Goal: Task Accomplishment & Management: Use online tool/utility

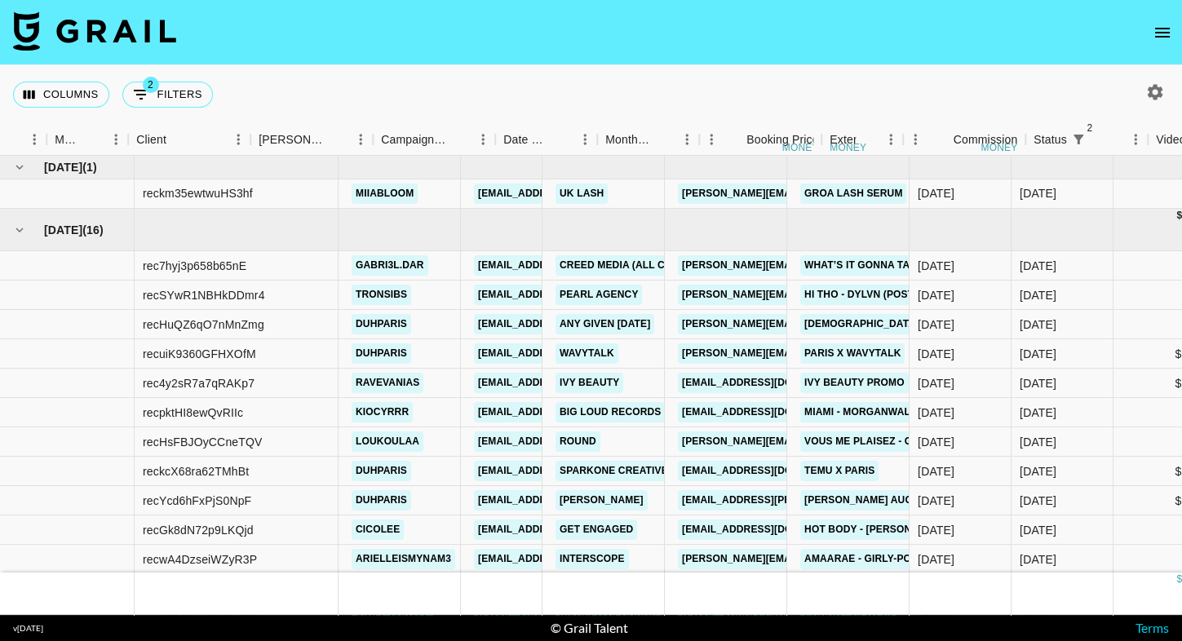
scroll to position [0, 413]
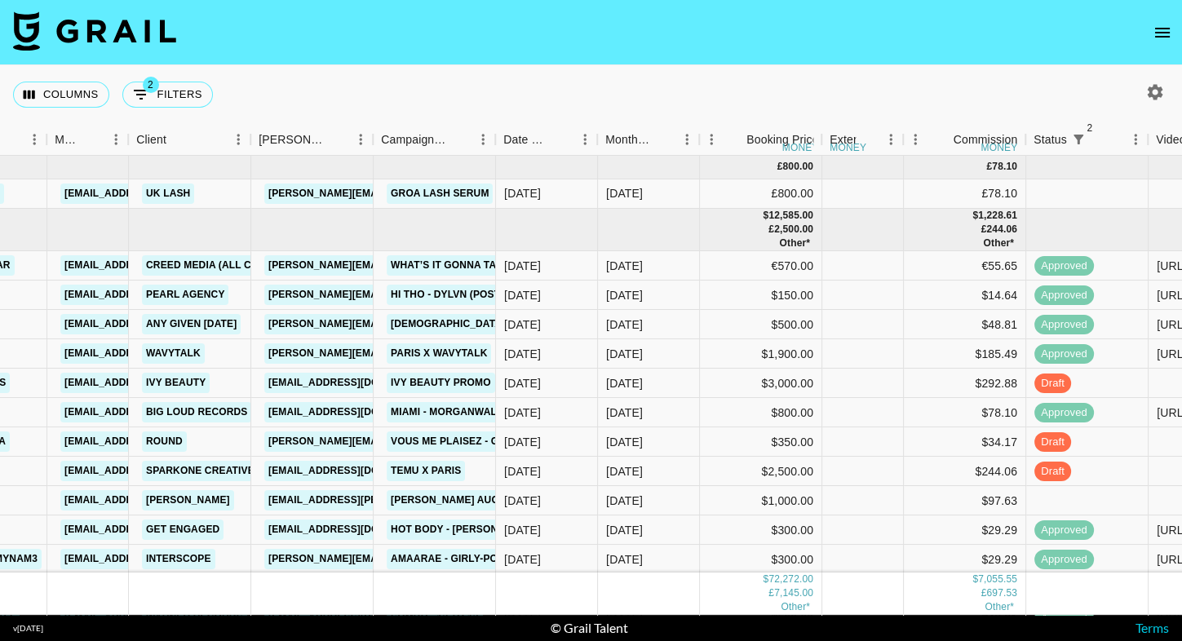
click at [1160, 42] on button "open drawer" at bounding box center [1162, 32] width 33 height 33
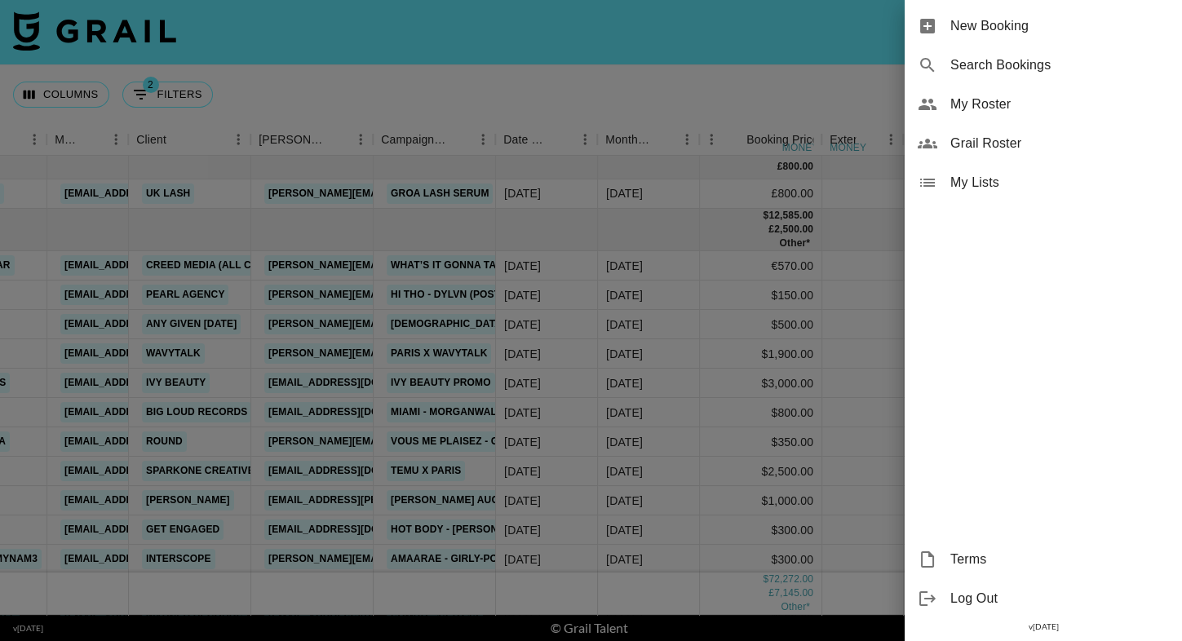
click at [1037, 97] on span "My Roster" at bounding box center [1059, 105] width 219 height 20
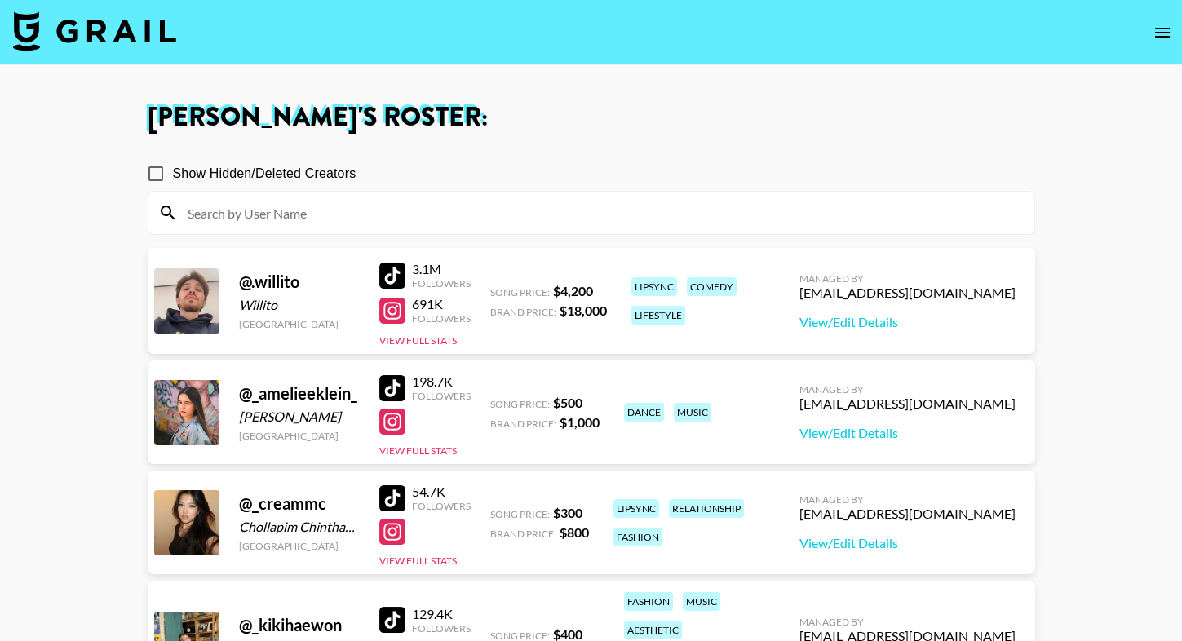
click at [473, 200] on input at bounding box center [601, 213] width 846 height 26
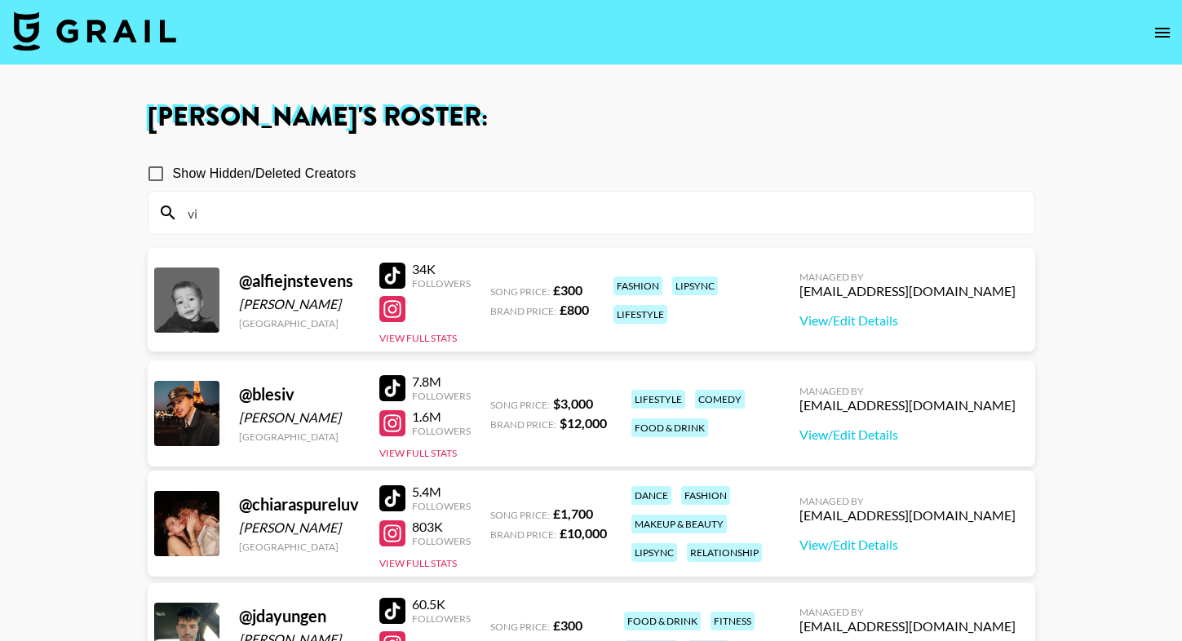
type input "vin"
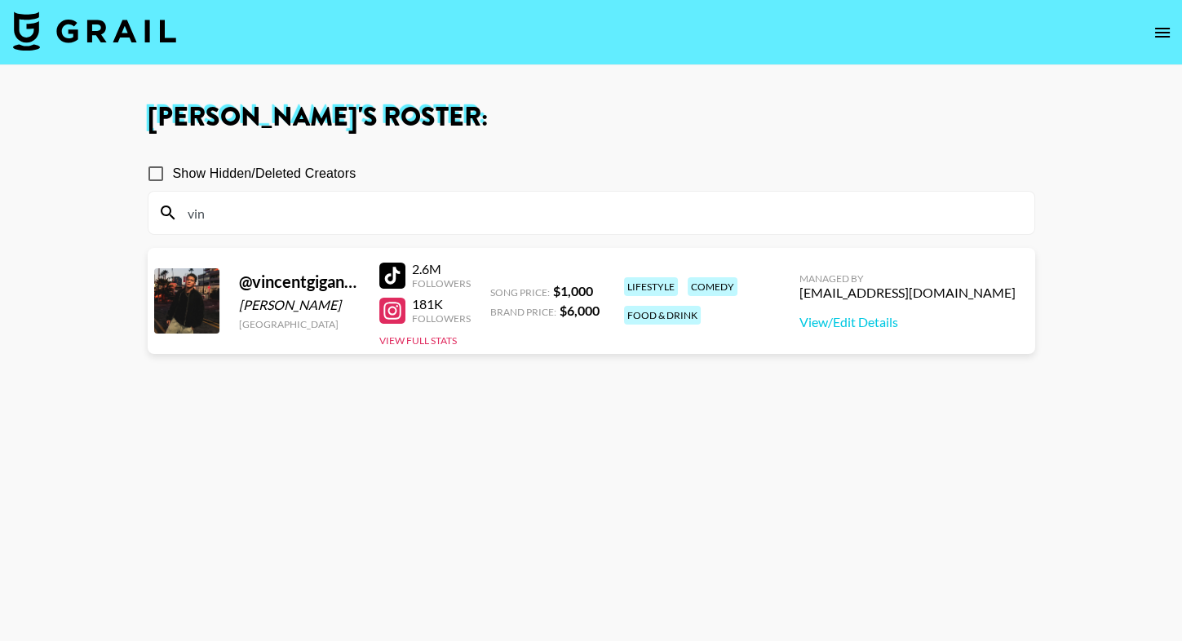
drag, startPoint x: 192, startPoint y: 218, endPoint x: 168, endPoint y: 217, distance: 24.5
click at [168, 217] on div "vin" at bounding box center [591, 213] width 886 height 42
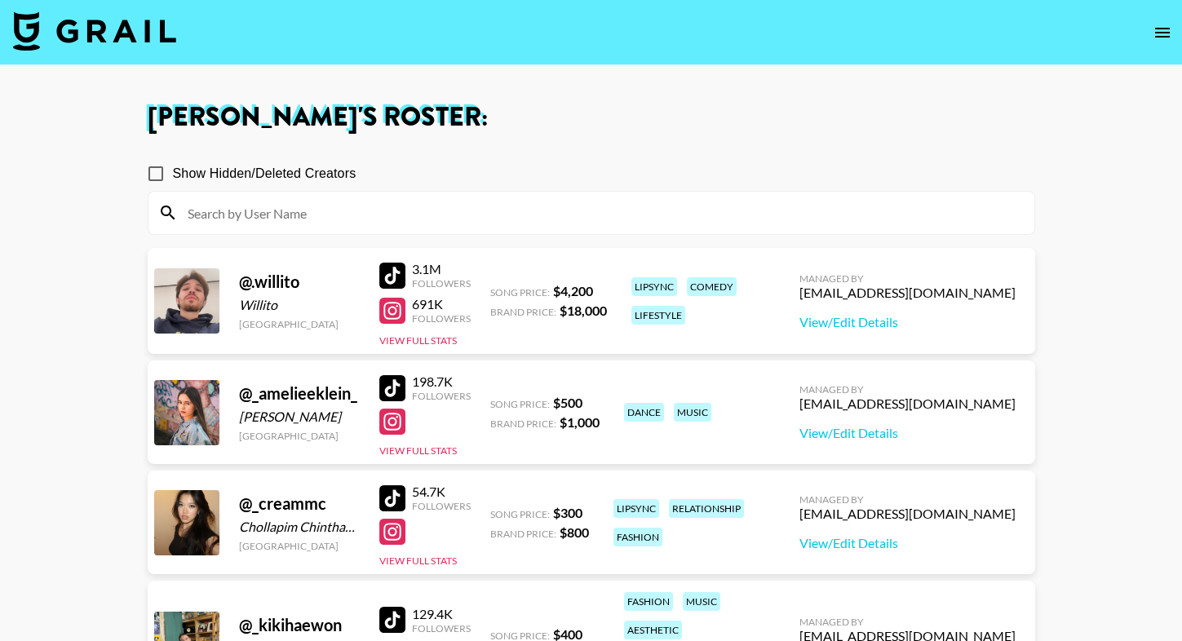
click at [125, 15] on img at bounding box center [94, 30] width 163 height 39
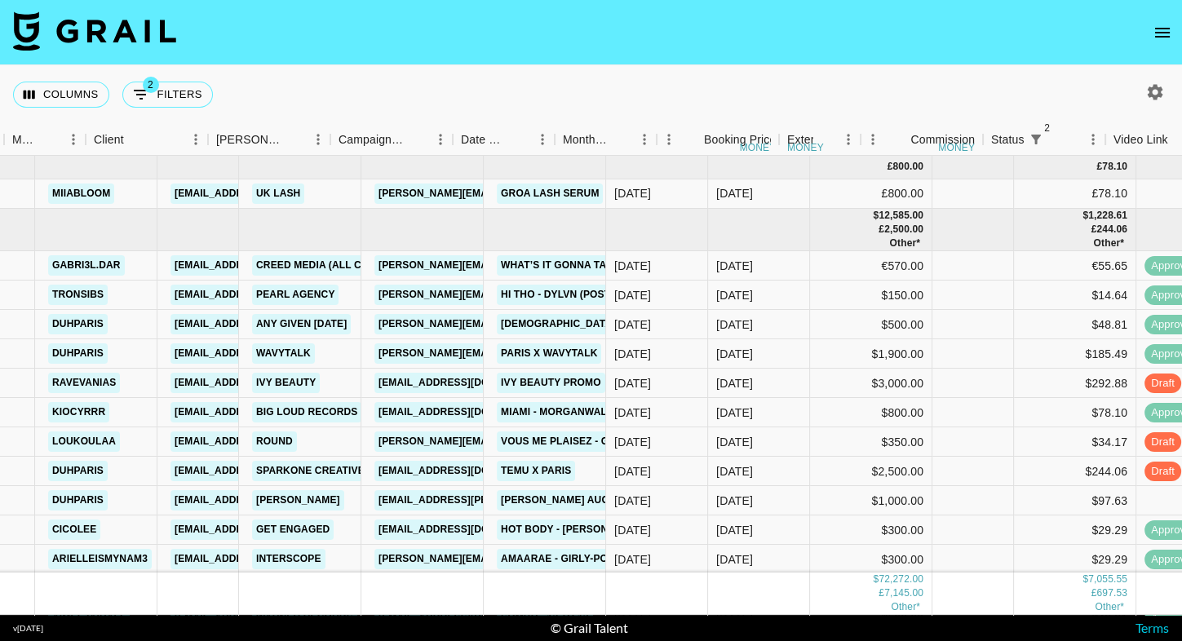
scroll to position [0, 502]
